Goal: Use online tool/utility: Utilize a website feature to perform a specific function

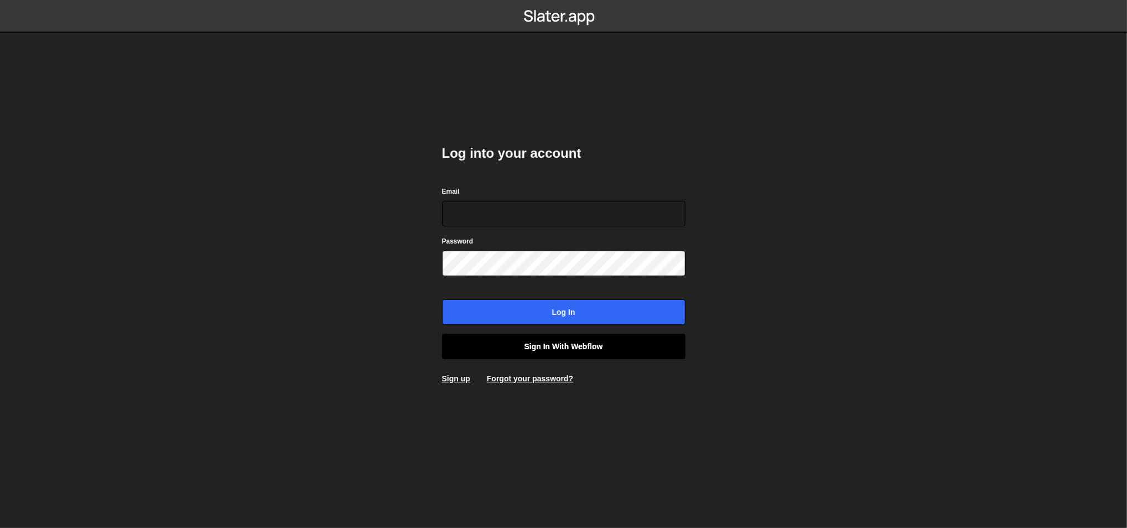
type input "[PERSON_NAME][EMAIL_ADDRESS][DOMAIN_NAME]"
click at [592, 343] on link "Sign in with Webflow" at bounding box center [563, 346] width 243 height 25
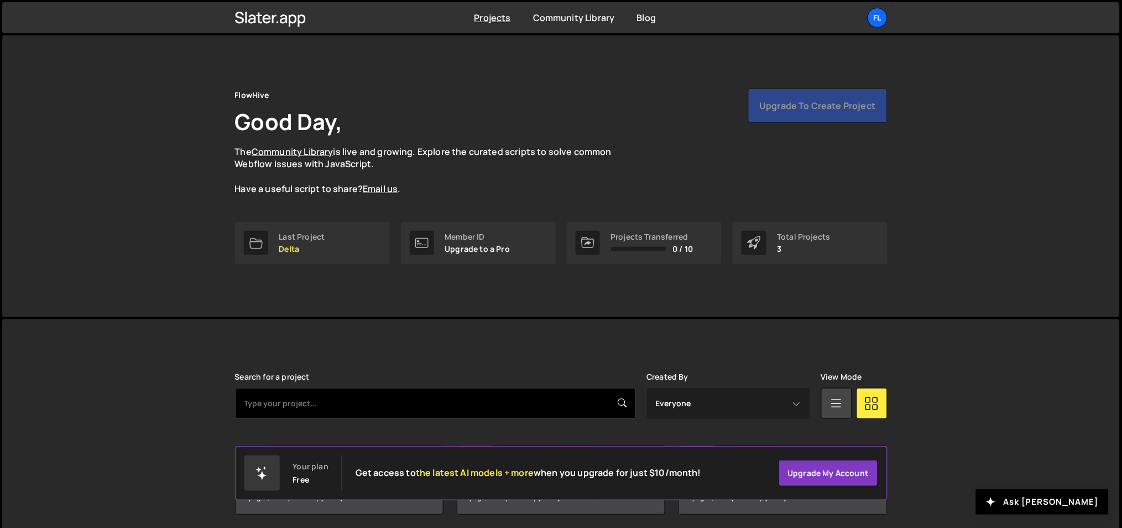
scroll to position [41, 0]
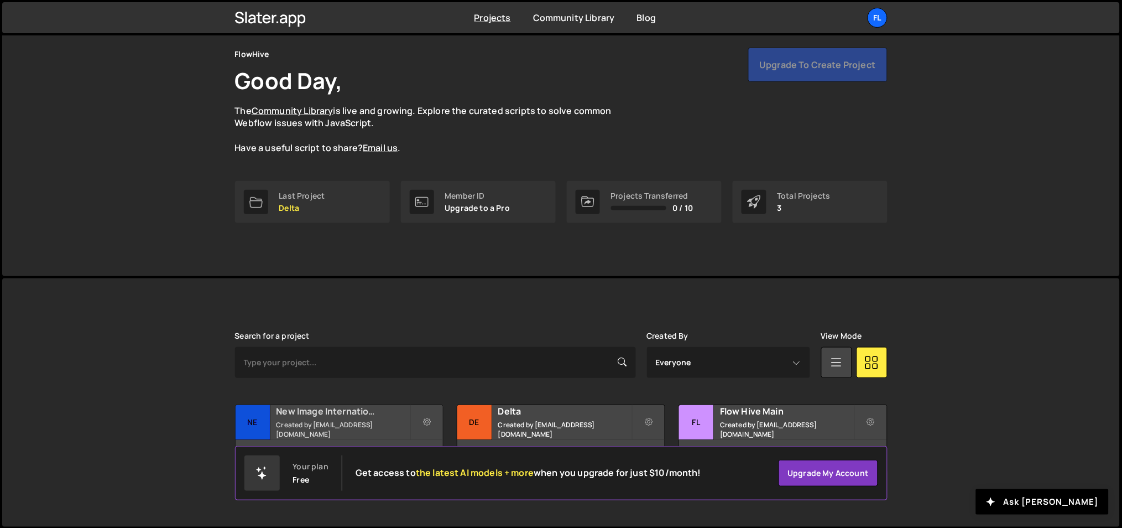
click at [298, 415] on h2 "New Image International" at bounding box center [343, 411] width 133 height 12
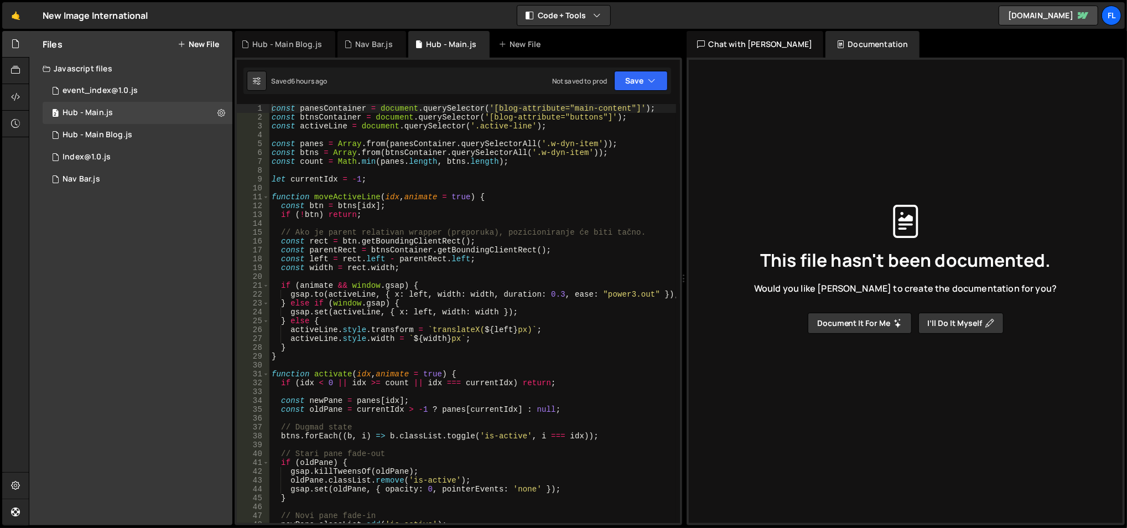
click at [151, 368] on div "Files New File Javascript files 1 event_index@1.0.js 0 2 Hub - Main.js 0 2 Hub …" at bounding box center [130, 278] width 203 height 494
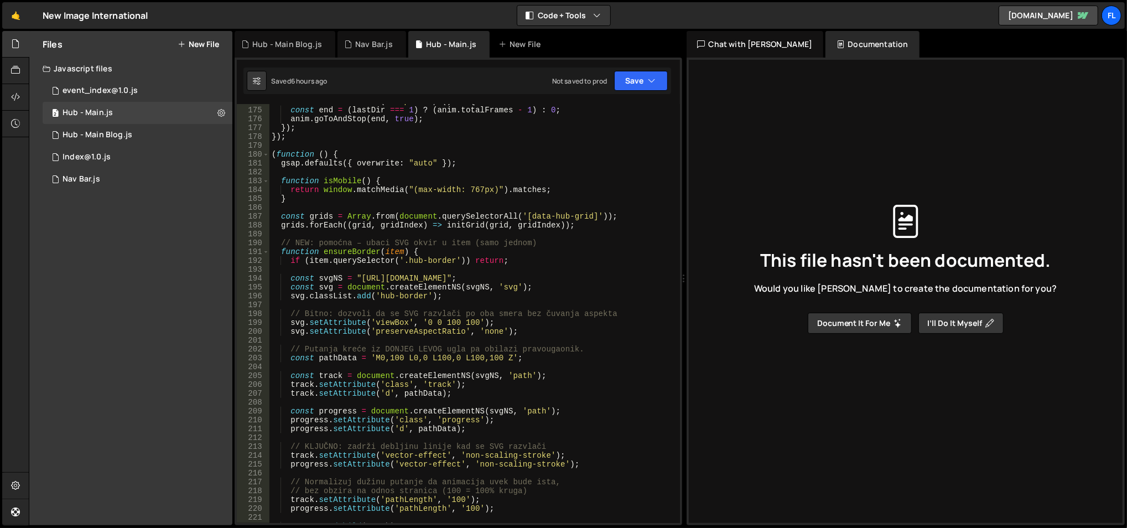
scroll to position [1562, 0]
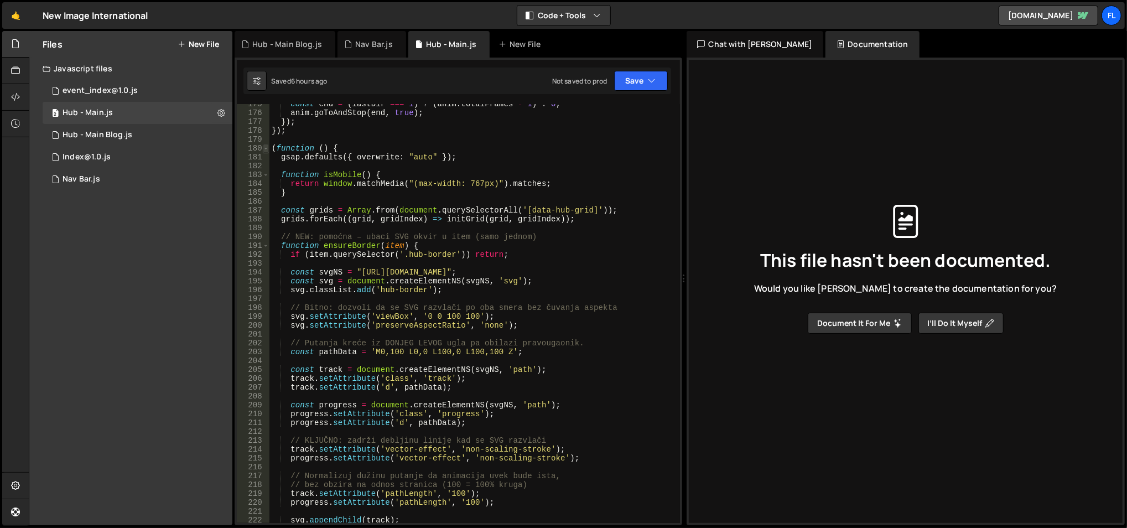
click at [268, 151] on span at bounding box center [266, 148] width 6 height 9
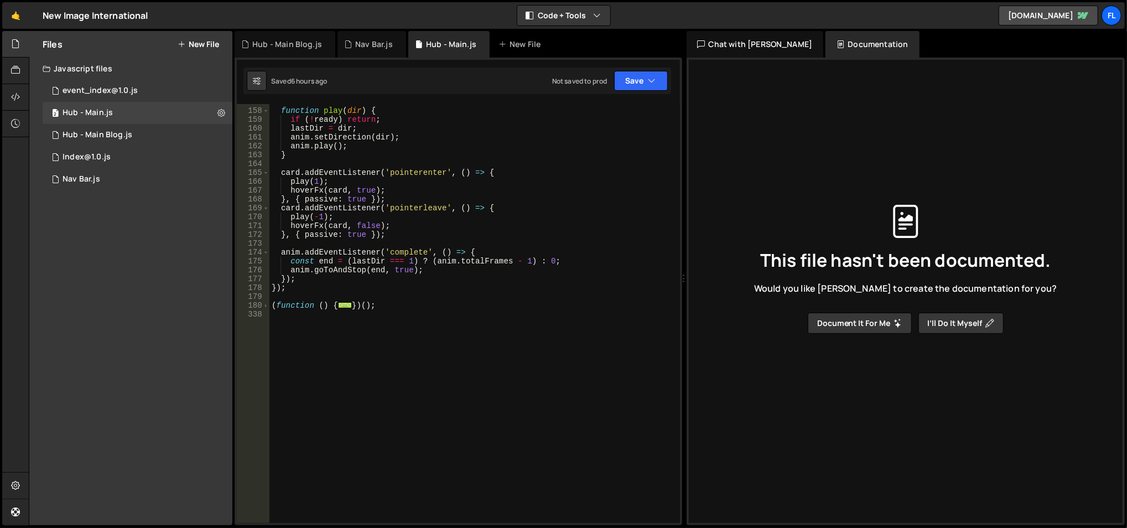
scroll to position [1404, 0]
drag, startPoint x: 393, startPoint y: 305, endPoint x: 269, endPoint y: 304, distance: 123.3
click at [269, 304] on div "function play ( dir ) { if ( ! ready ) return ; lastDir = dir ; anim . setDirec…" at bounding box center [472, 316] width 407 height 438
type textarea "(function () { gsap.defaults({ overwrite: "auto" });"
paste textarea
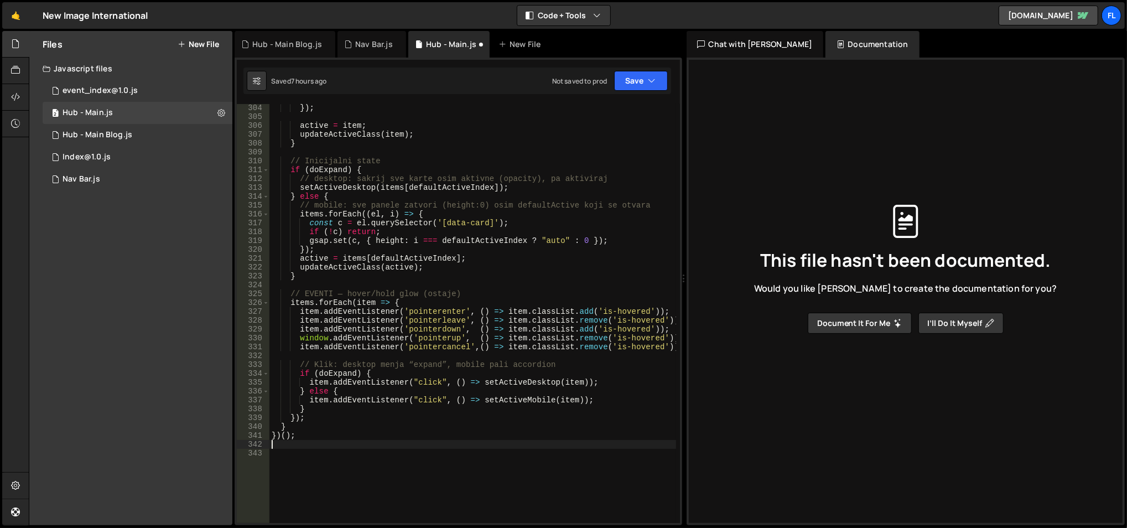
type textarea "}"
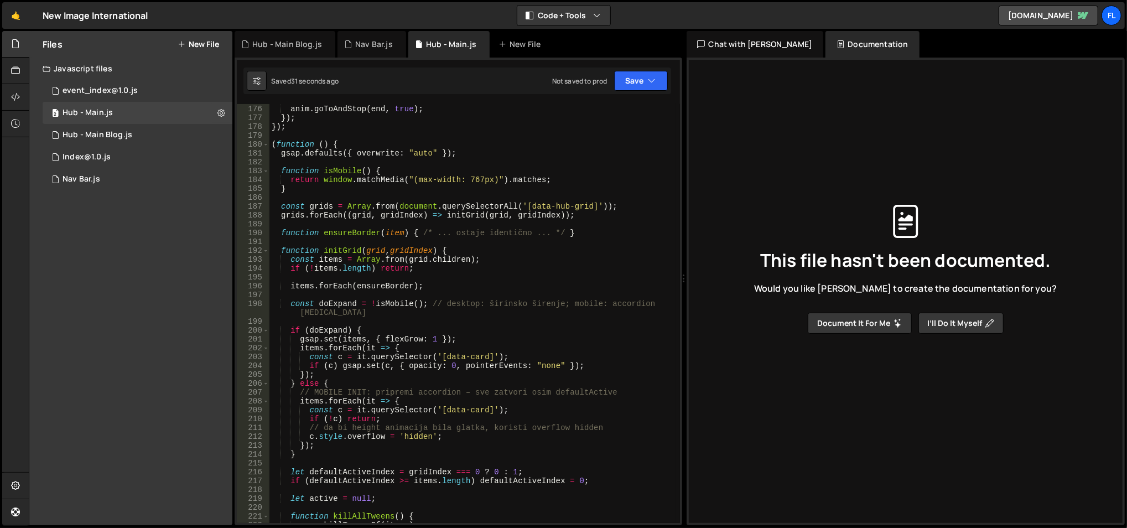
scroll to position [1565, 0]
